Goal: Information Seeking & Learning: Learn about a topic

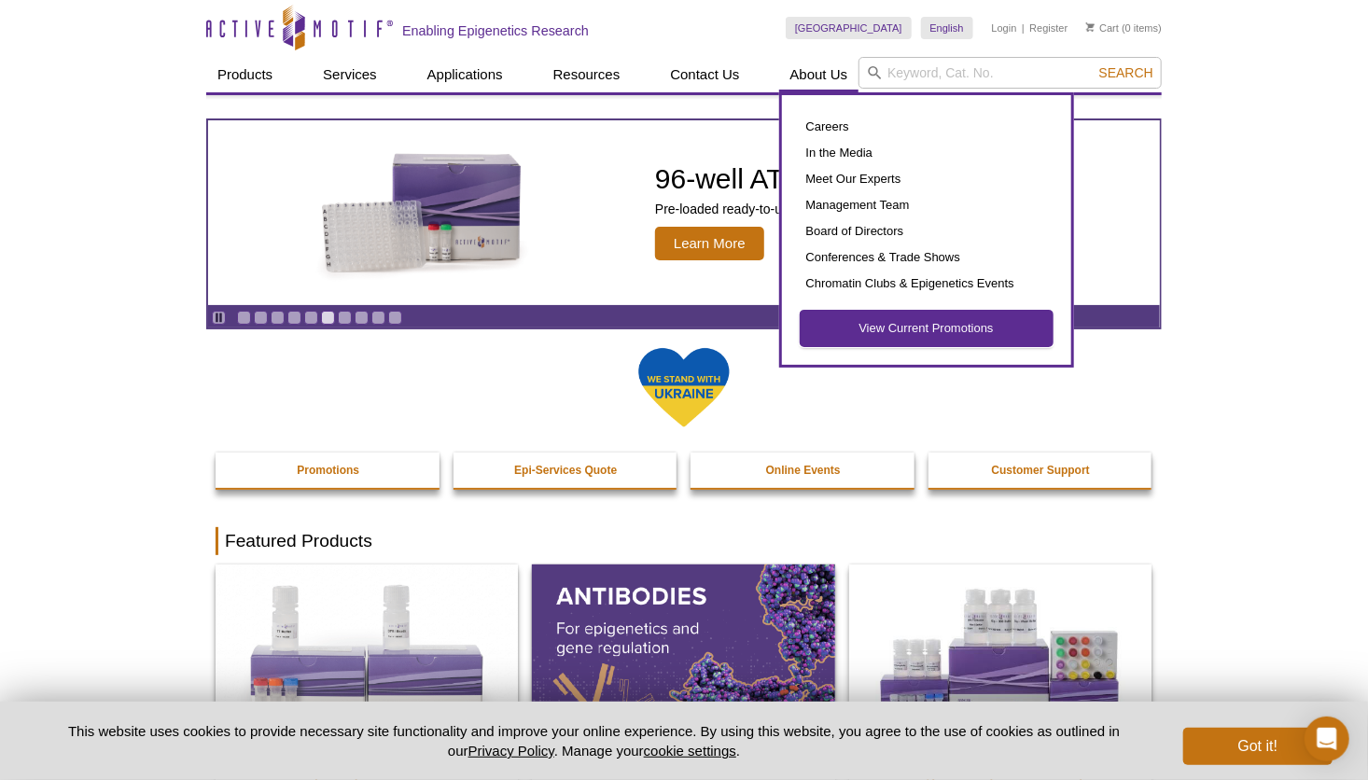
click at [914, 332] on link "View Current Promotions" at bounding box center [927, 328] width 252 height 35
click at [908, 329] on link "View Current Promotions" at bounding box center [927, 328] width 252 height 35
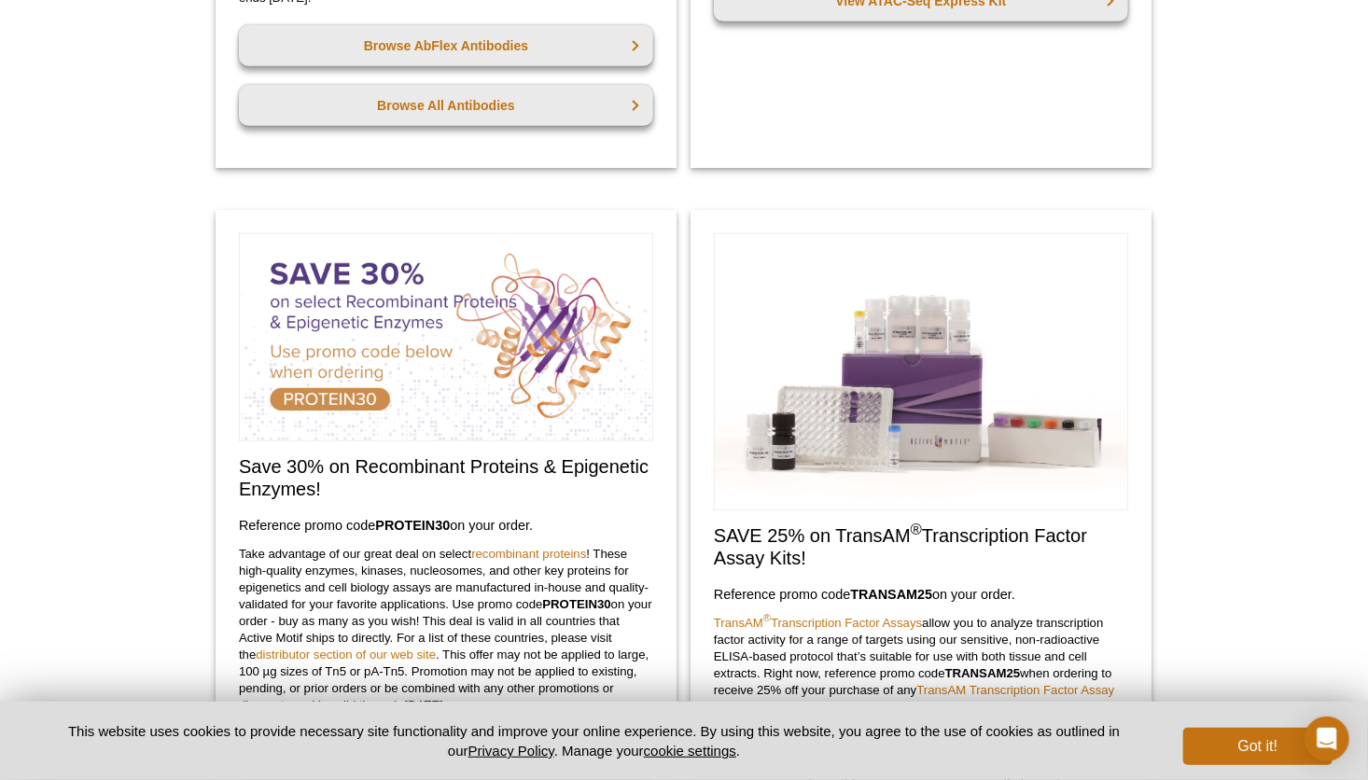
scroll to position [624, 0]
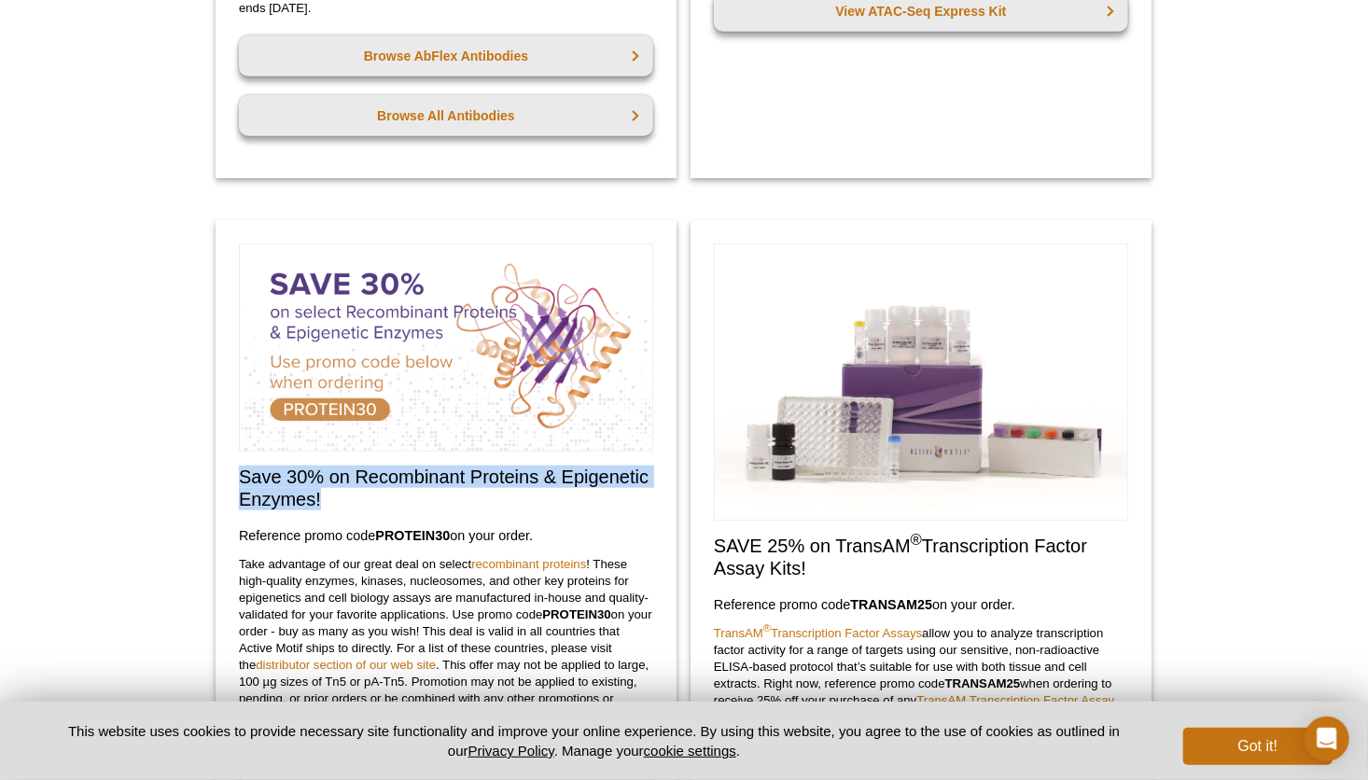
drag, startPoint x: 232, startPoint y: 469, endPoint x: 326, endPoint y: 496, distance: 97.2
click at [326, 496] on div "Save 30% on Recombinant Proteins & Epigenetic Enzymes! Reference promo code  PR…" at bounding box center [446, 557] width 461 height 674
copy h2 "Save 30% on Recombinant Proteins & Epigenetic Enzymes!"
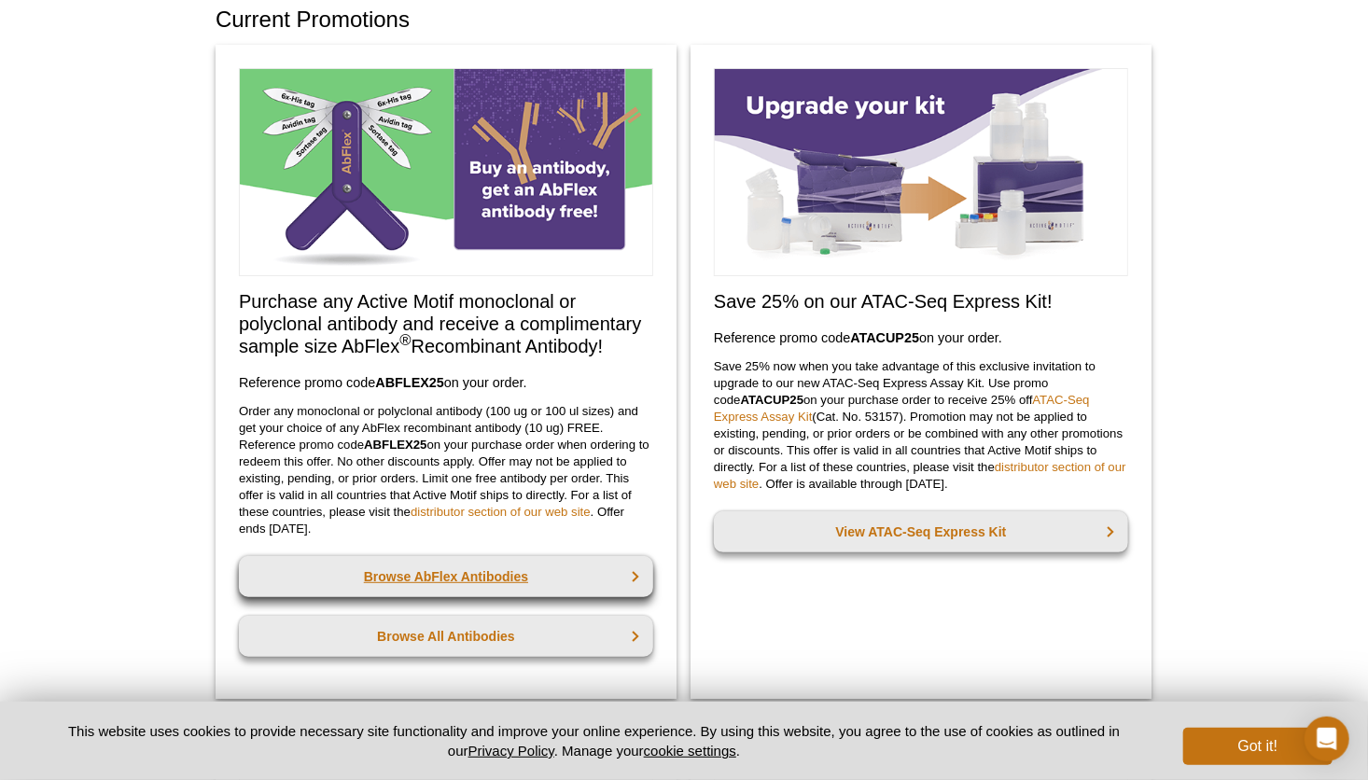
scroll to position [93, 0]
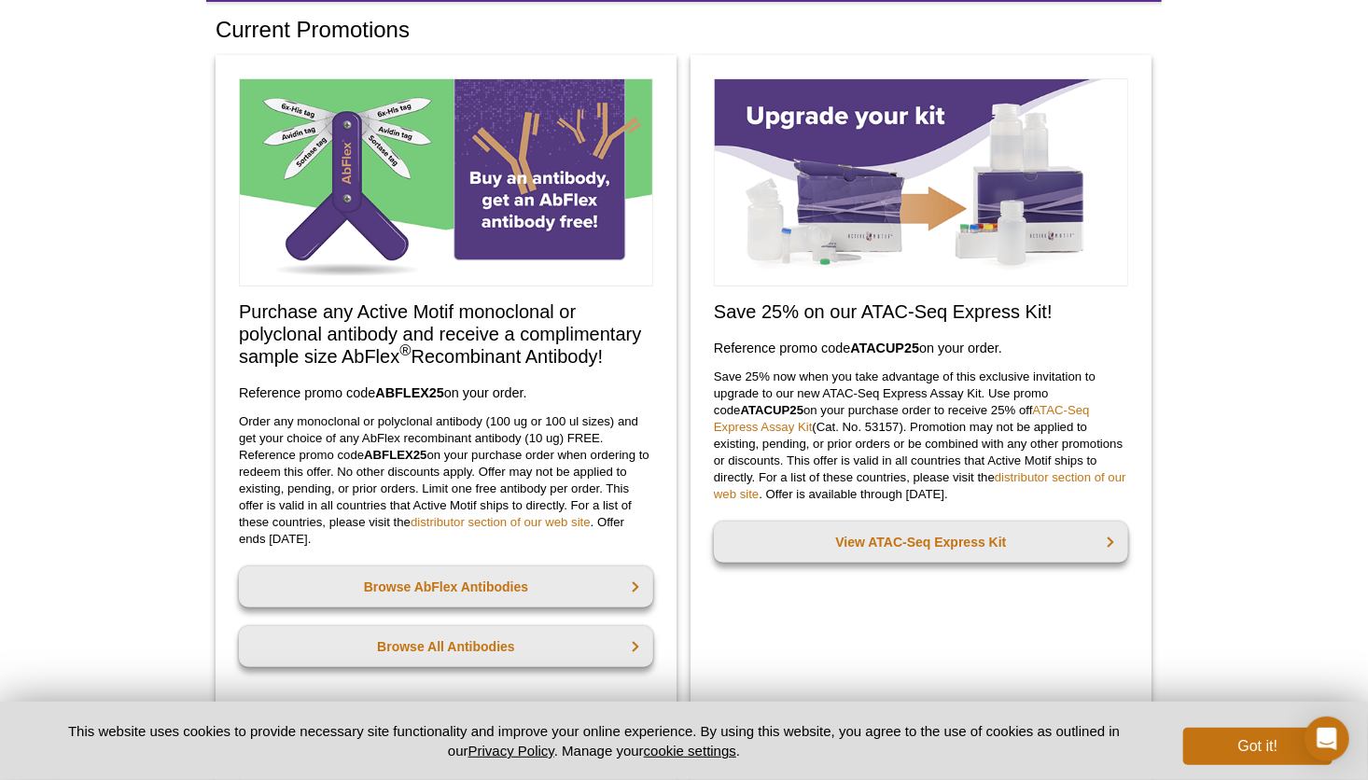
click at [389, 161] on img at bounding box center [446, 182] width 414 height 208
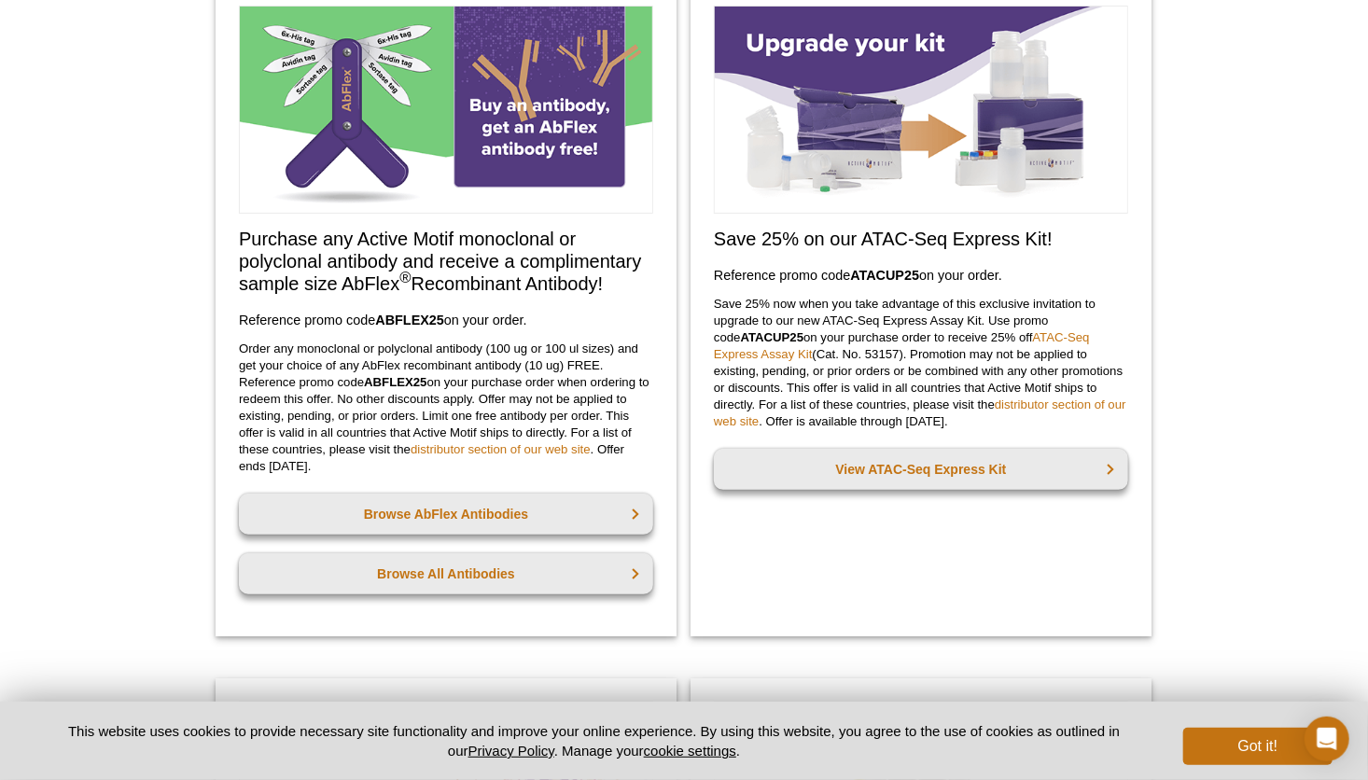
scroll to position [280, 0]
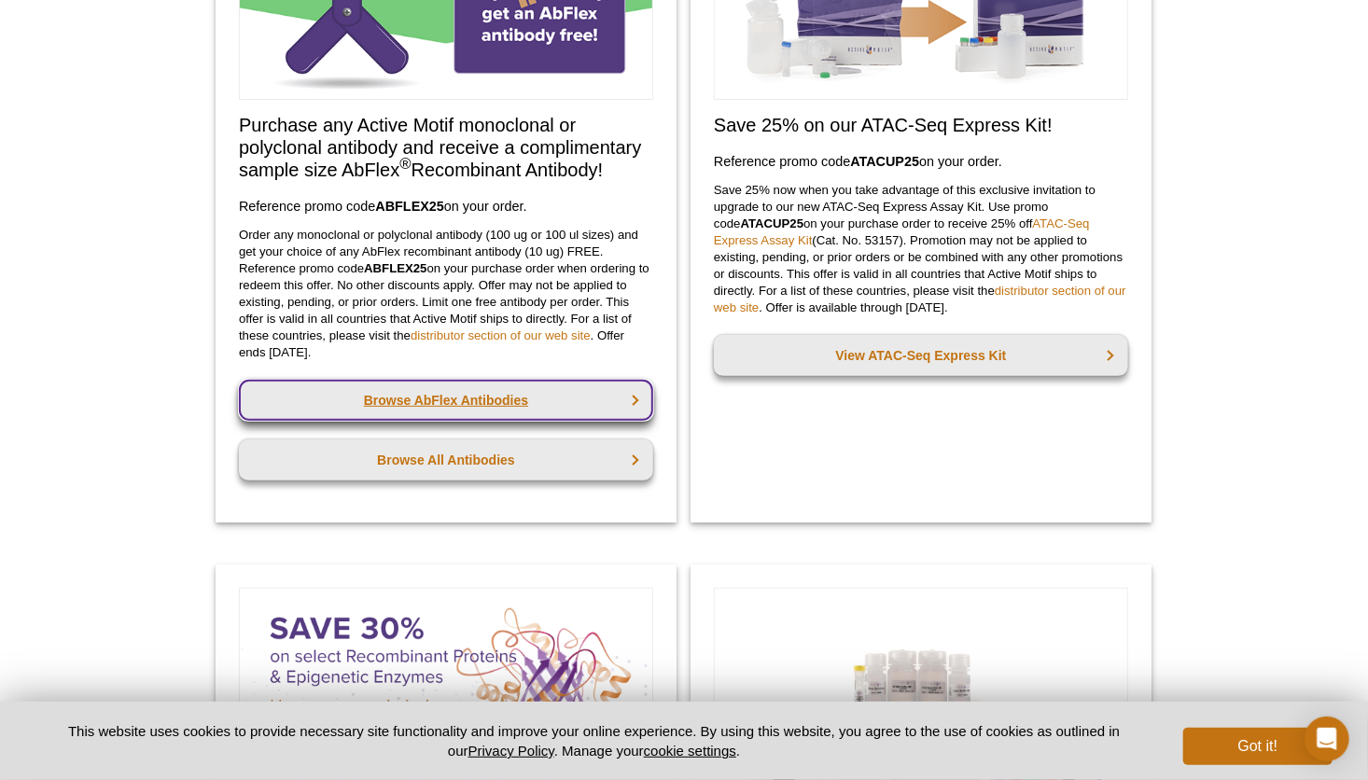
click at [453, 394] on link "Browse AbFlex Antibodies" at bounding box center [446, 400] width 414 height 41
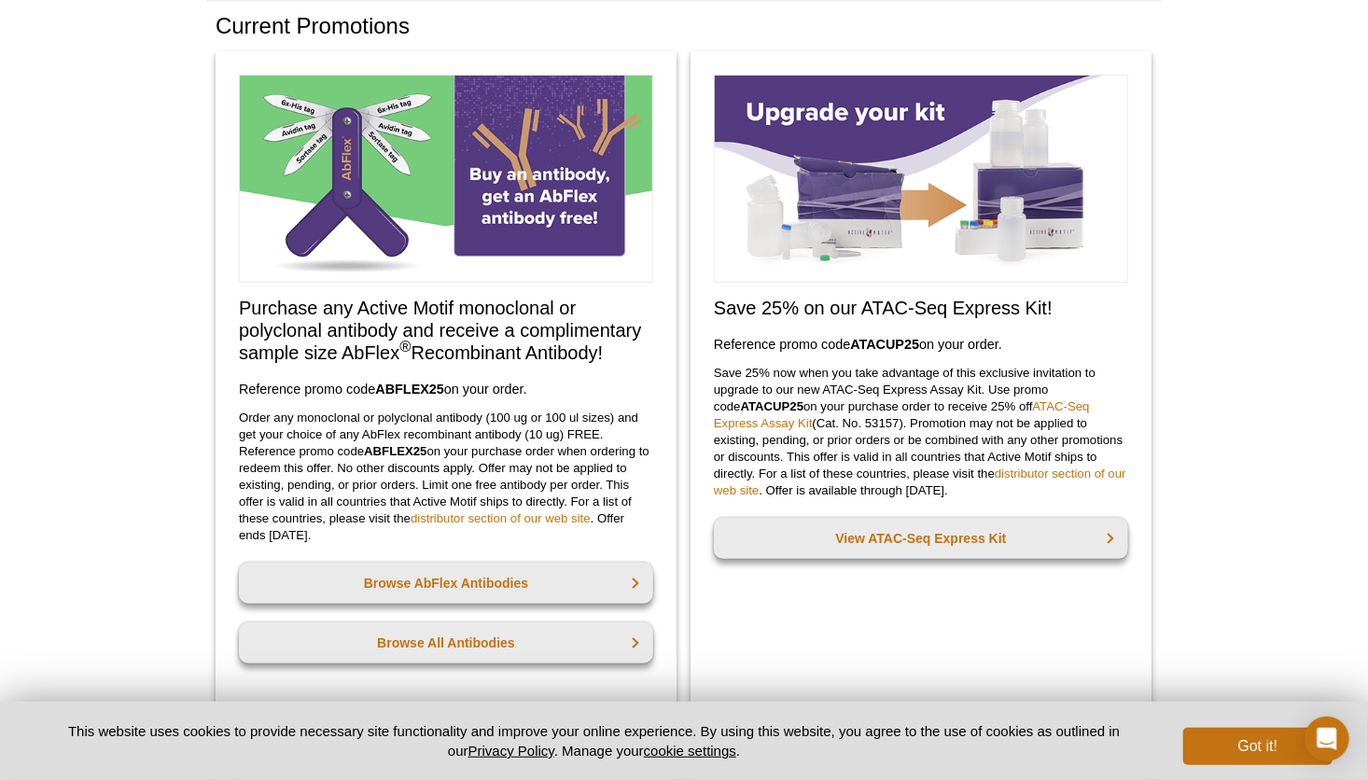
scroll to position [87, 0]
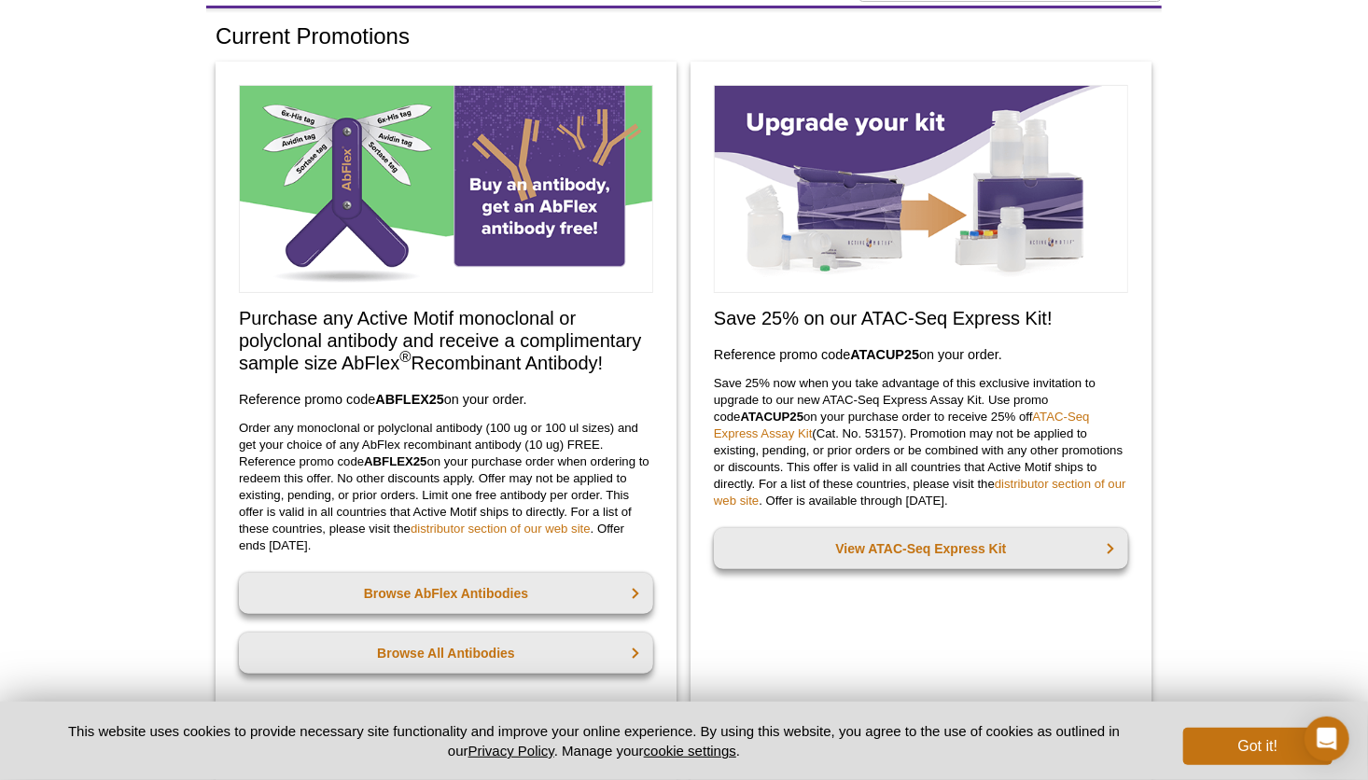
drag, startPoint x: 234, startPoint y: 313, endPoint x: 612, endPoint y: 355, distance: 380.3
click at [612, 355] on div "Purchase any Active Motif monoclonal or polyclonal antibody and receive a compl…" at bounding box center [446, 389] width 461 height 654
click at [318, 362] on h2 "Purchase any Active Motif monoclonal or polyclonal antibody and receive a compl…" at bounding box center [446, 340] width 414 height 67
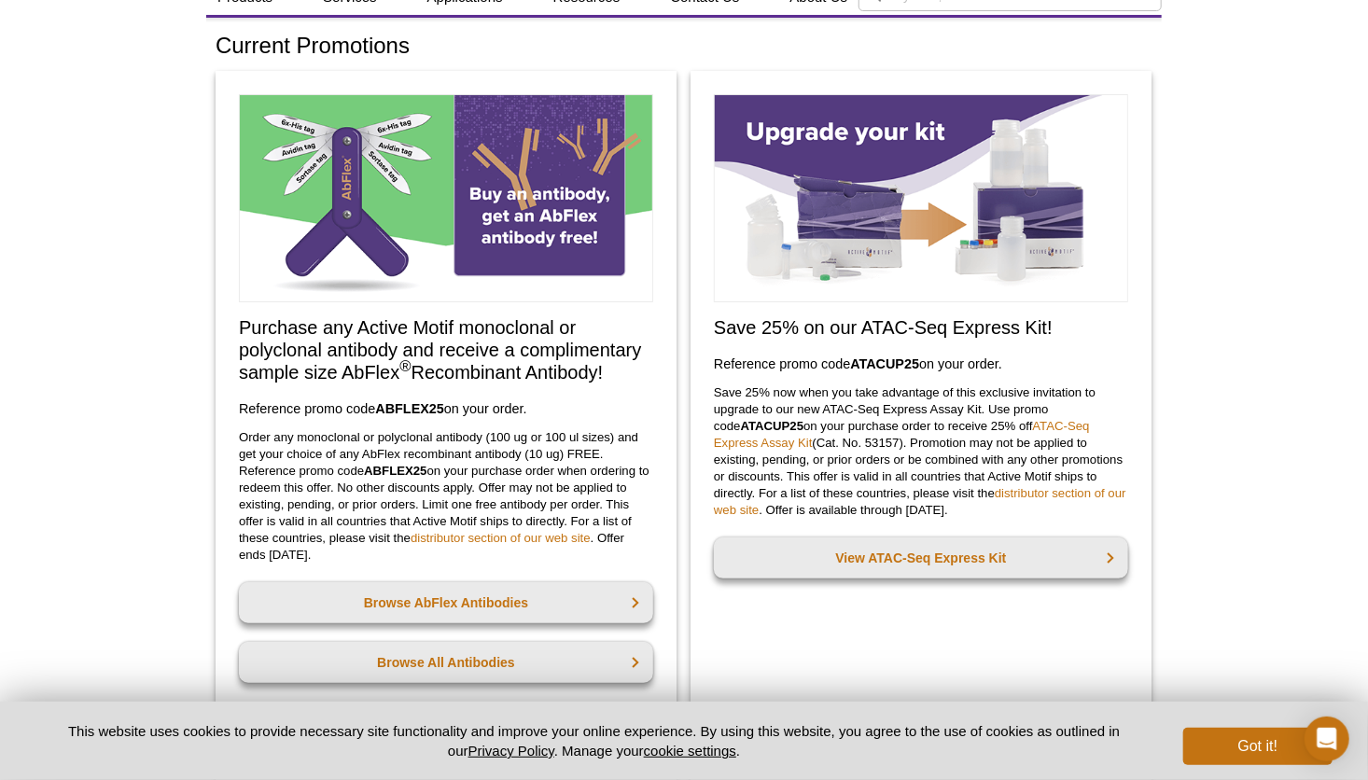
scroll to position [0, 0]
